Goal: Information Seeking & Learning: Find specific fact

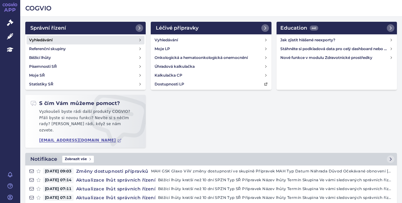
scroll to position [6, 0]
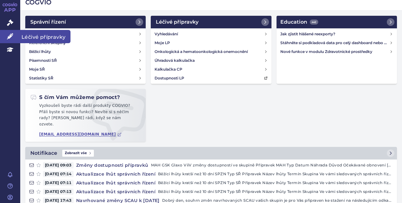
click at [9, 39] on icon at bounding box center [10, 36] width 6 height 6
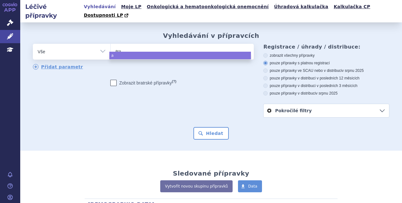
type input "augm"
type input "augmen"
type input "augmentin"
select select "augmentin"
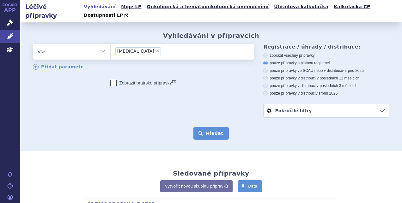
click at [208, 127] on button "Hledat" at bounding box center [211, 133] width 36 height 13
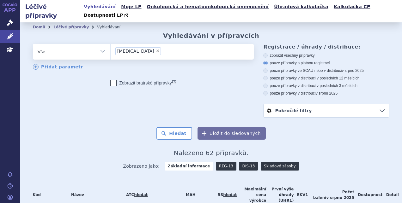
click at [312, 149] on h2 "Nalezeno 62 přípravků." at bounding box center [211, 153] width 356 height 8
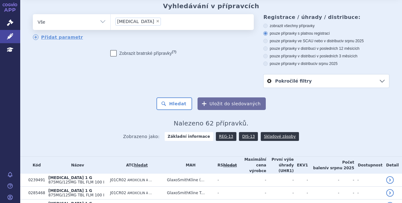
scroll to position [17, 0]
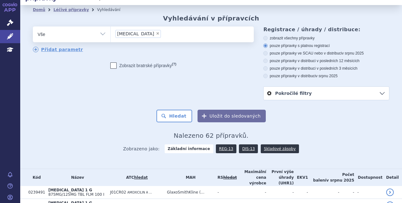
click at [263, 59] on icon at bounding box center [265, 61] width 4 height 4
click at [264, 60] on input "pouze přípravky v distribuci v posledních 12 měsících" at bounding box center [266, 62] width 4 height 4
radio input "true"
click at [181, 110] on button "Hledat" at bounding box center [174, 116] width 36 height 13
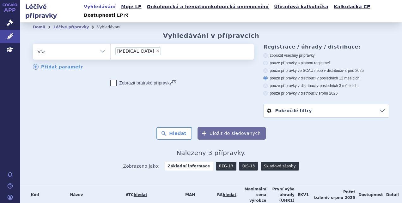
scroll to position [50, 0]
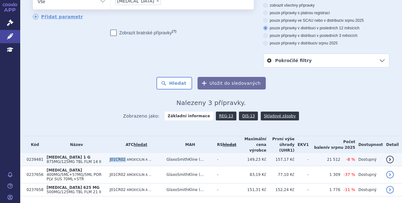
drag, startPoint x: 119, startPoint y: 147, endPoint x: 133, endPoint y: 145, distance: 13.3
click at [126, 158] on span "J01CR02" at bounding box center [118, 160] width 16 height 4
copy span "J01CR02"
